Goal: Check status

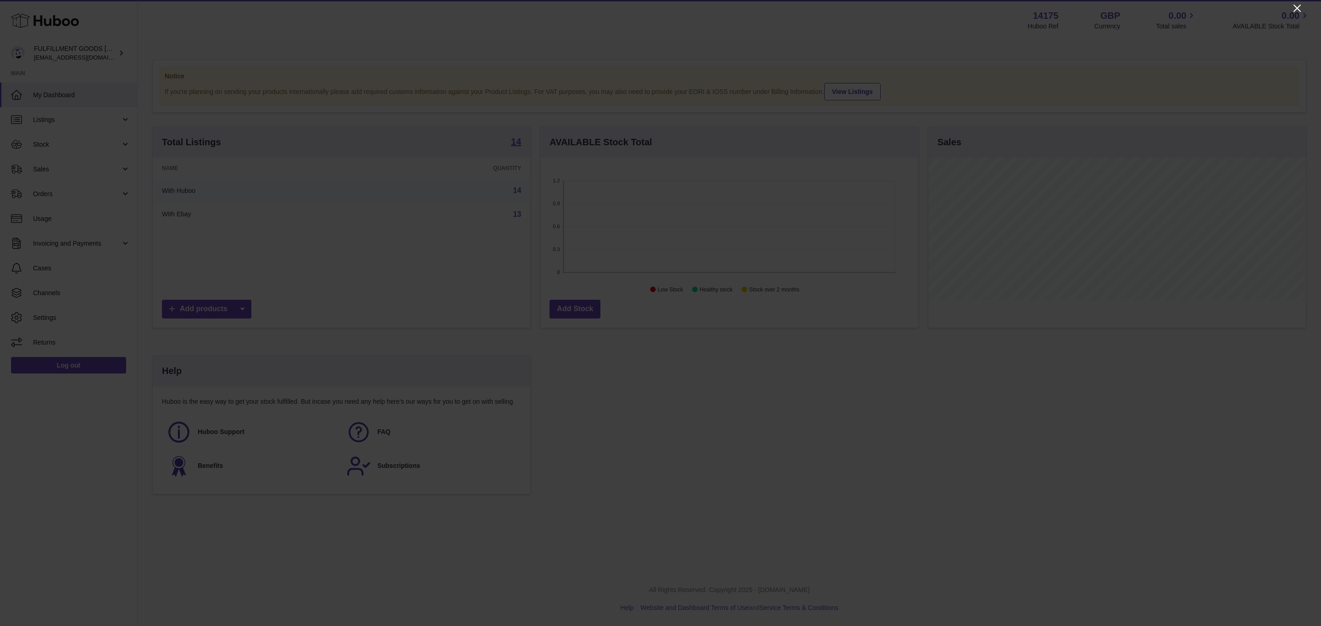
drag, startPoint x: 1296, startPoint y: 7, endPoint x: 1301, endPoint y: 6, distance: 5.2
click at [880, 7] on icon "Close" at bounding box center [1296, 8] width 7 height 7
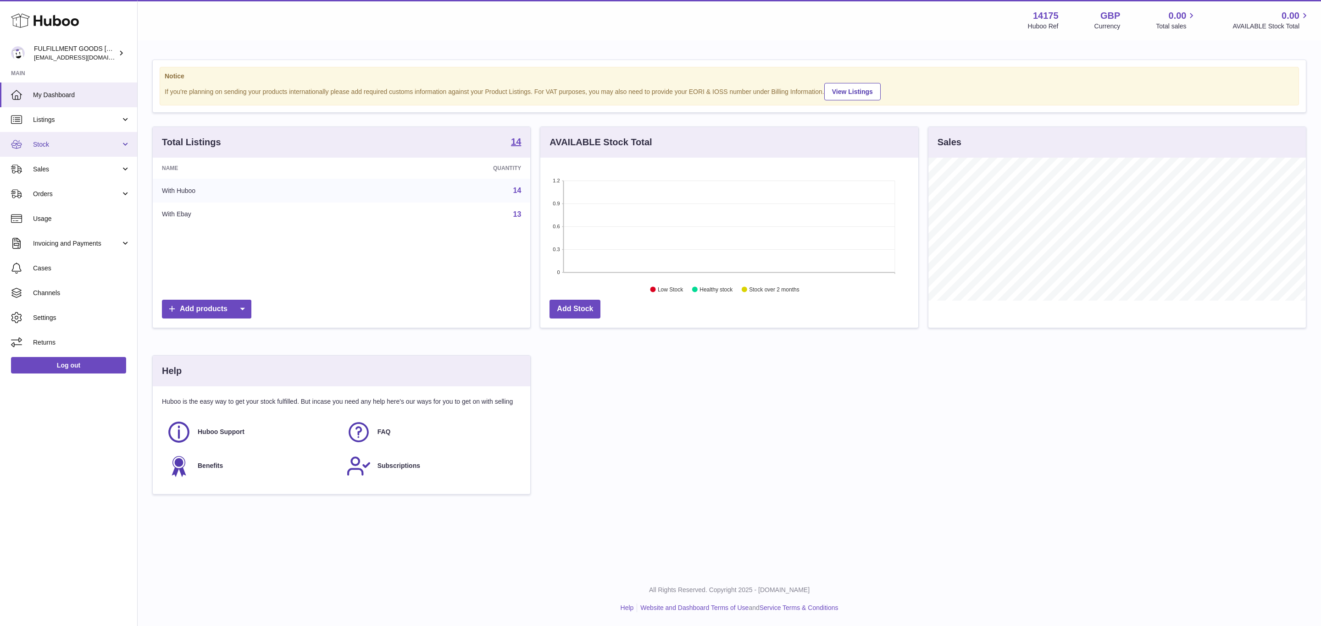
click at [92, 151] on link "Stock" at bounding box center [68, 144] width 137 height 25
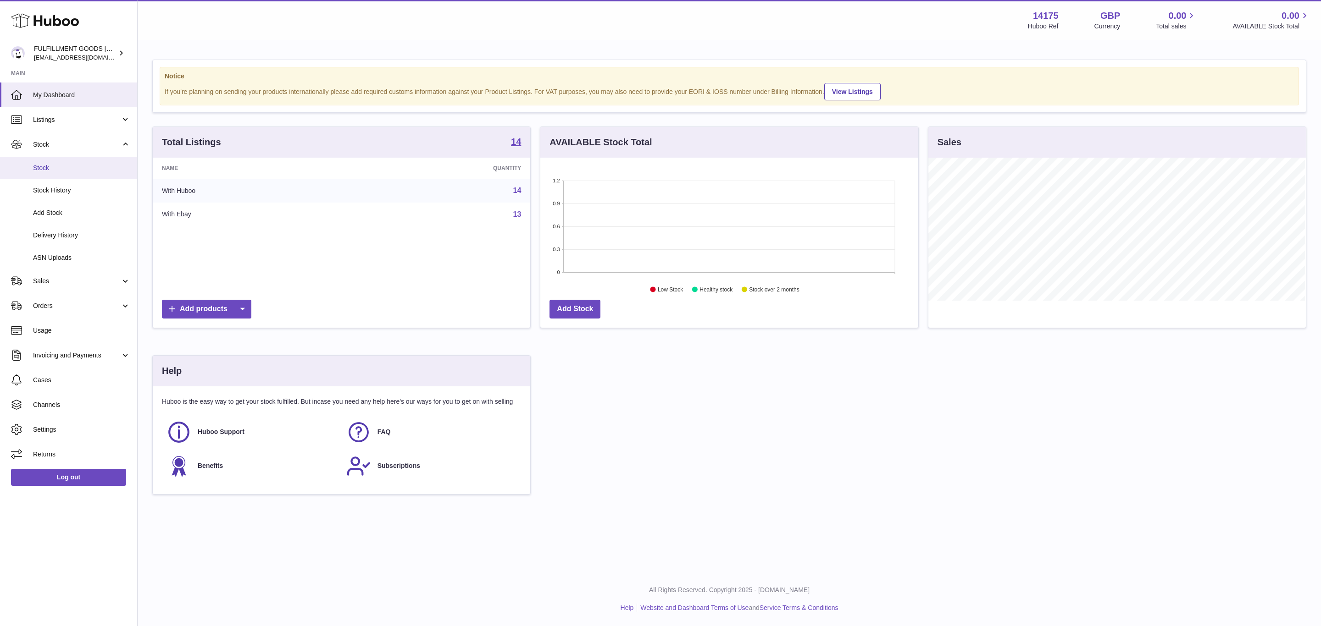
click at [66, 174] on link "Stock" at bounding box center [68, 168] width 137 height 22
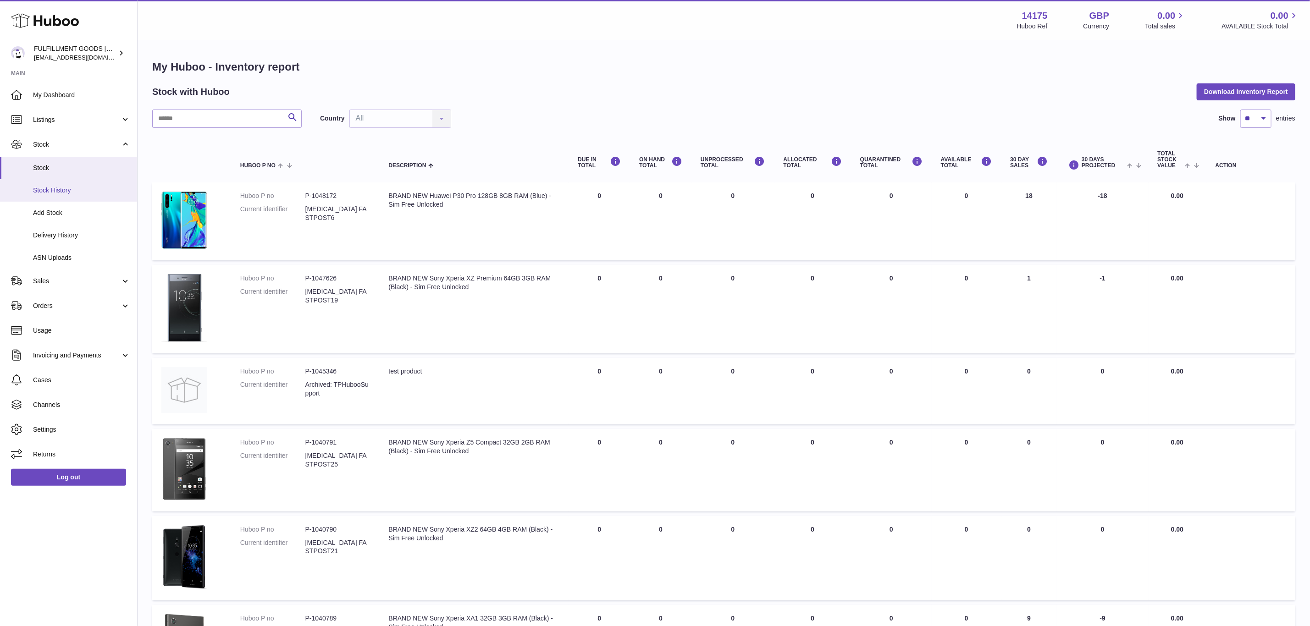
click at [46, 199] on link "Stock History" at bounding box center [68, 190] width 137 height 22
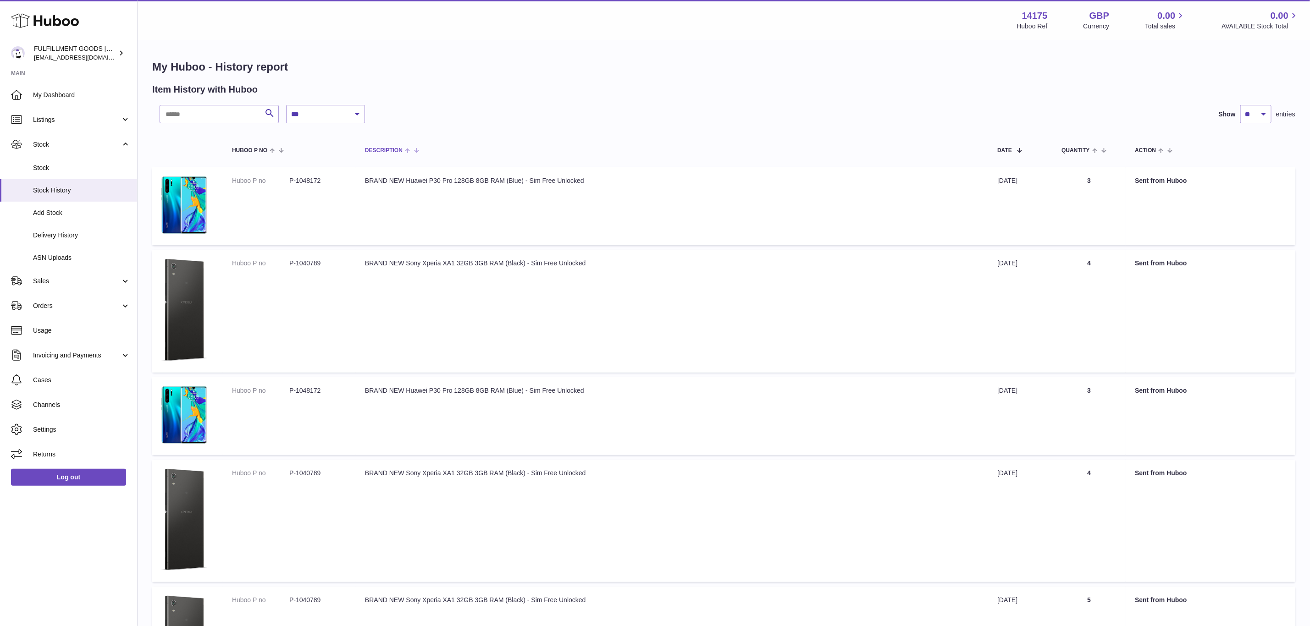
click at [782, 140] on th "Description" at bounding box center [672, 150] width 632 height 26
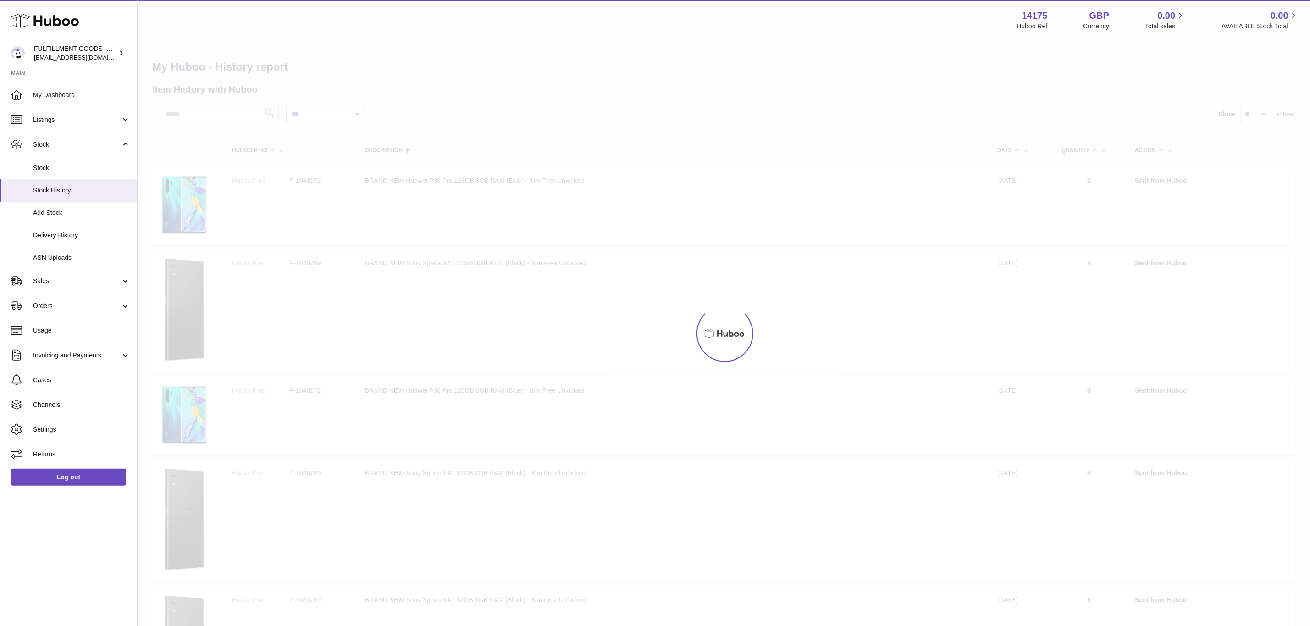
drag, startPoint x: 782, startPoint y: 140, endPoint x: 783, endPoint y: 120, distance: 20.2
click at [783, 120] on div at bounding box center [724, 333] width 1172 height 585
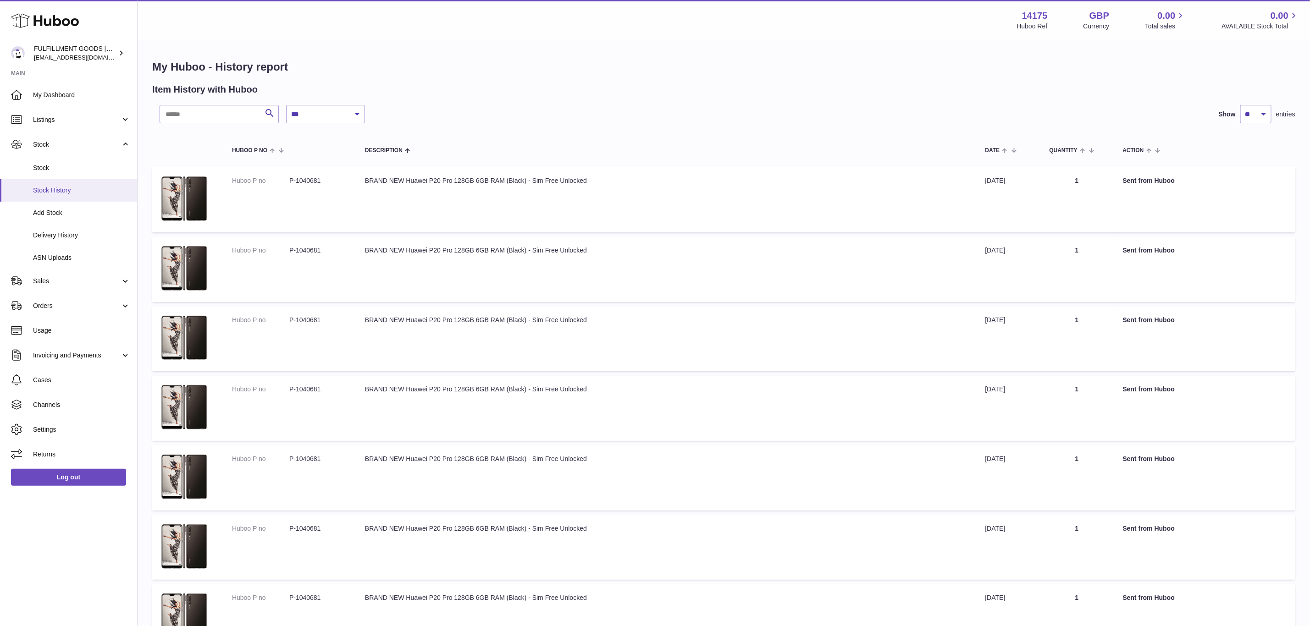
click at [65, 193] on span "Stock History" at bounding box center [81, 190] width 97 height 9
